Goal: Task Accomplishment & Management: Complete application form

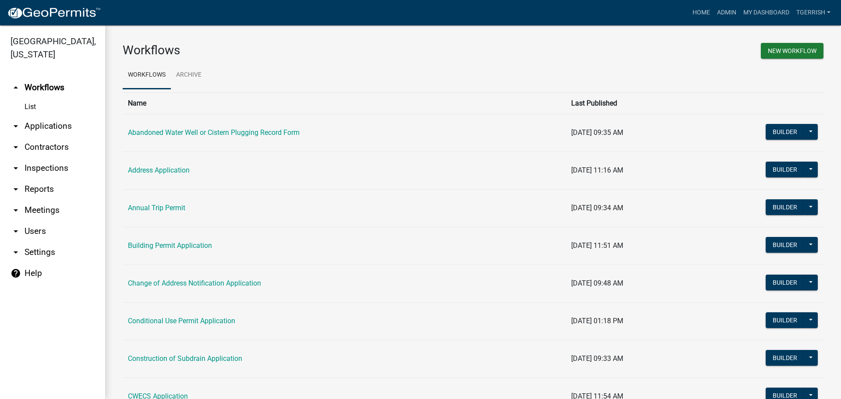
click at [591, 3] on nav "Toggle drawer menu more_horiz Home Admin My Dashboard TGERRISH Admin Account Lo…" at bounding box center [420, 12] width 841 height 25
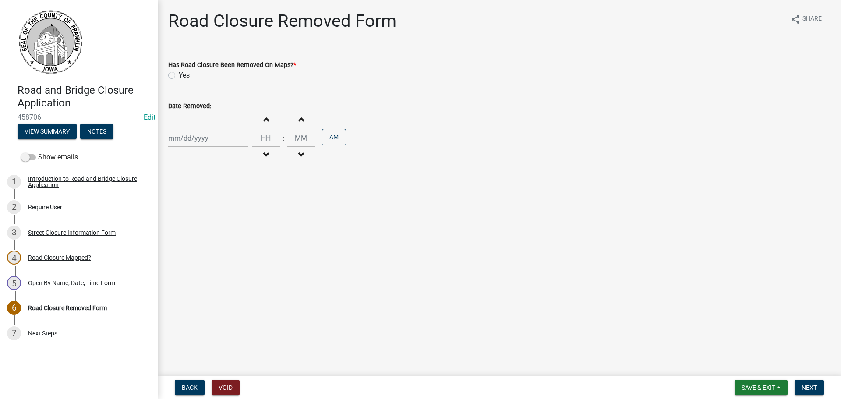
click at [179, 73] on label "Yes" at bounding box center [184, 75] width 11 height 11
click at [179, 73] on input "Yes" at bounding box center [182, 73] width 6 height 6
radio input "true"
click at [191, 135] on div at bounding box center [208, 138] width 80 height 18
select select "8"
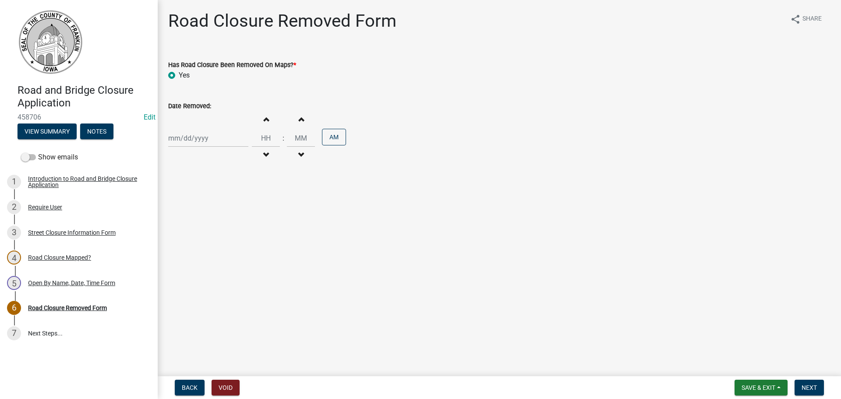
select select "2025"
click at [195, 211] on div "12" at bounding box center [191, 213] width 14 height 14
type input "08/12/2025"
click at [264, 134] on input "Hours" at bounding box center [266, 138] width 28 height 18
type input "11"
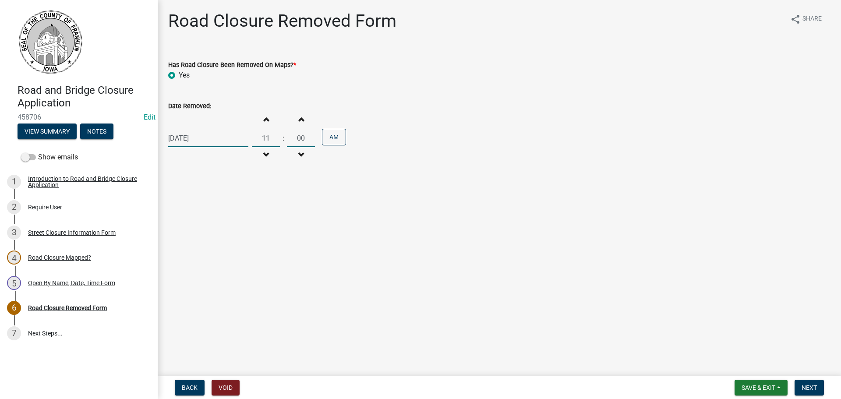
click at [300, 145] on input "00" at bounding box center [301, 138] width 28 height 18
type input "09"
click at [424, 218] on main "Road Closure Removed Form share Share Has Road Closure Been Removed On Maps? * …" at bounding box center [499, 186] width 683 height 373
click at [811, 386] on span "Next" at bounding box center [809, 387] width 15 height 7
